Goal: Information Seeking & Learning: Understand process/instructions

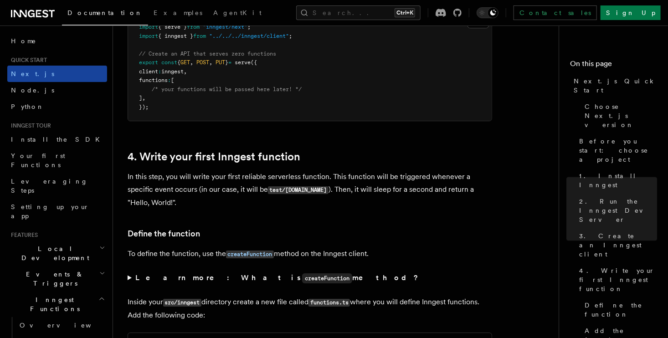
scroll to position [1459, 0]
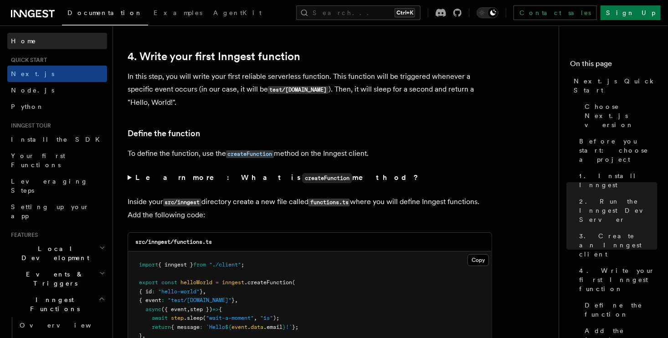
click at [22, 45] on span "Home" at bounding box center [24, 40] width 26 height 9
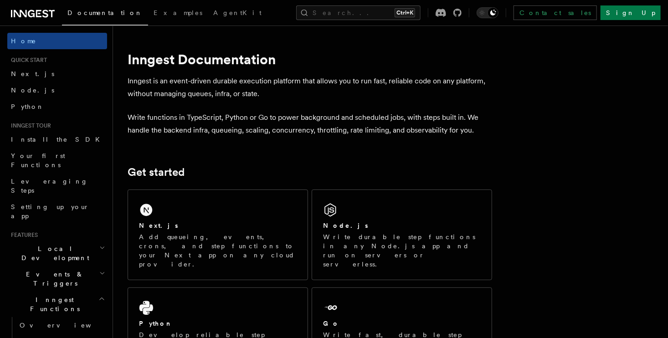
click at [21, 57] on span "Quick start" at bounding box center [27, 60] width 40 height 7
click at [36, 59] on span "Quick start" at bounding box center [27, 60] width 40 height 7
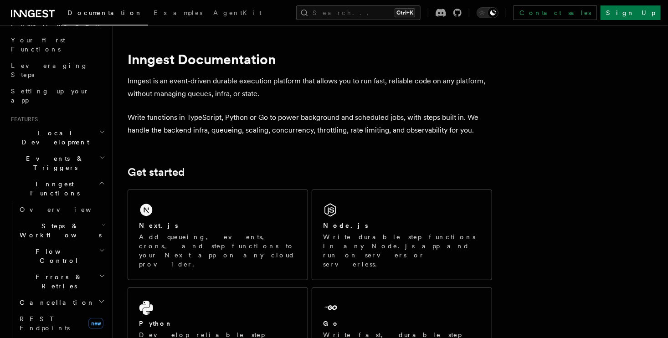
scroll to position [137, 0]
